Goal: Information Seeking & Learning: Learn about a topic

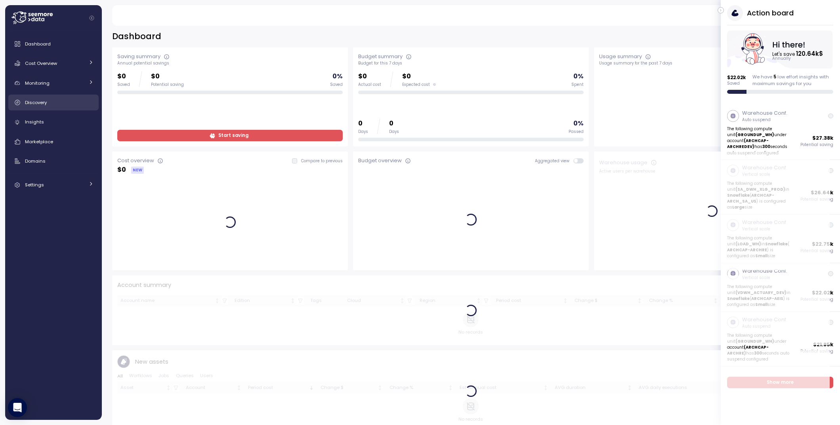
click at [61, 103] on div "Discovery" at bounding box center [59, 103] width 69 height 8
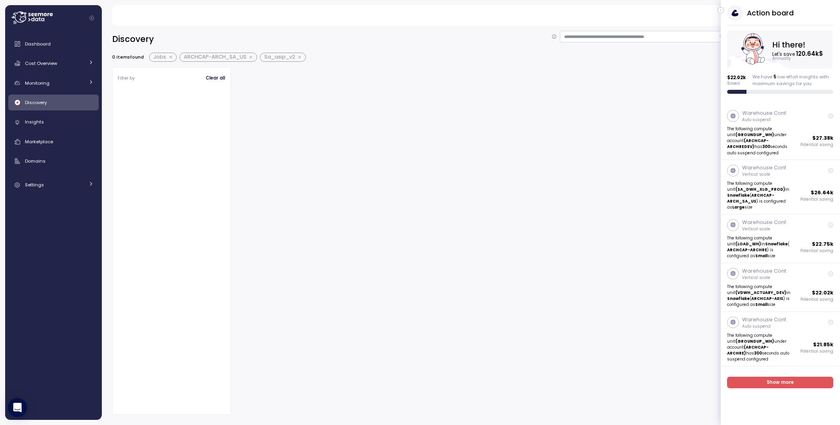
click at [721, 10] on icon "button" at bounding box center [721, 11] width 4 height 10
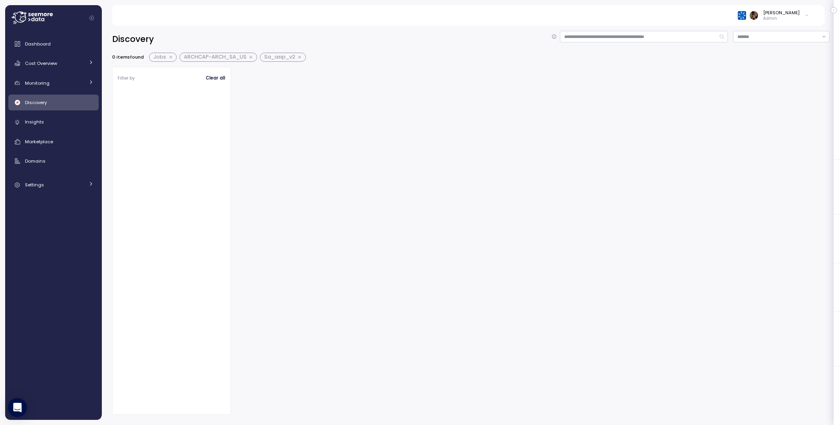
click at [250, 58] on button "button" at bounding box center [251, 57] width 10 height 6
click at [169, 58] on button "button" at bounding box center [171, 57] width 10 height 6
click at [188, 57] on button "button" at bounding box center [189, 57] width 10 height 6
click at [50, 104] on div "Discovery" at bounding box center [59, 103] width 69 height 8
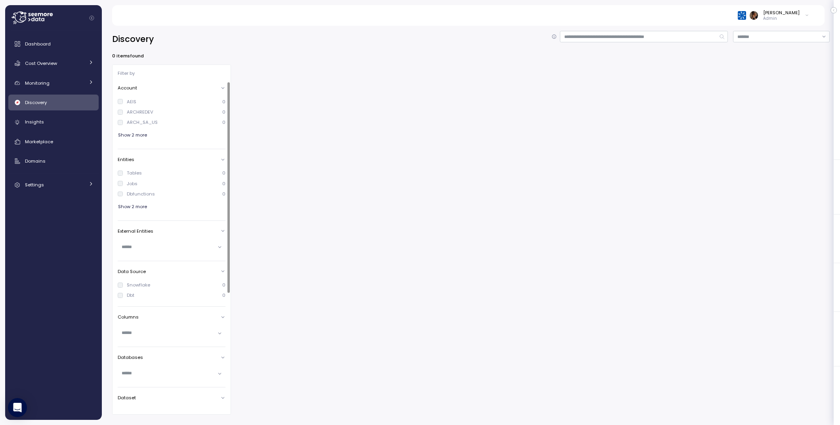
click at [135, 173] on div "Tables" at bounding box center [134, 173] width 15 height 6
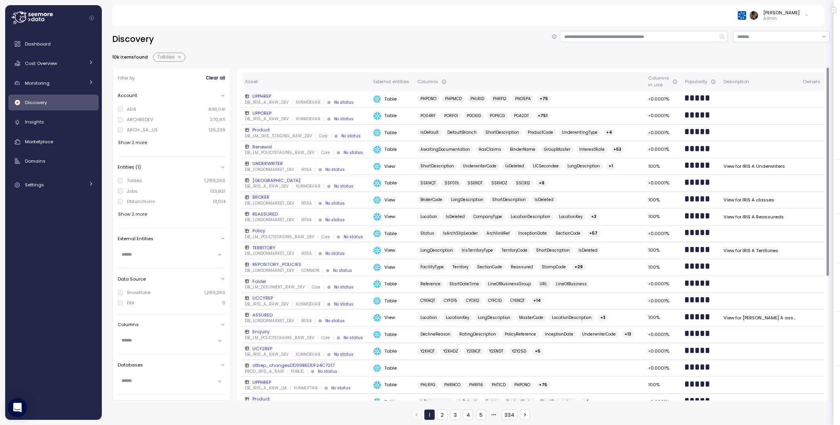
click at [263, 163] on div "UNDERWRITER" at bounding box center [306, 163] width 122 height 6
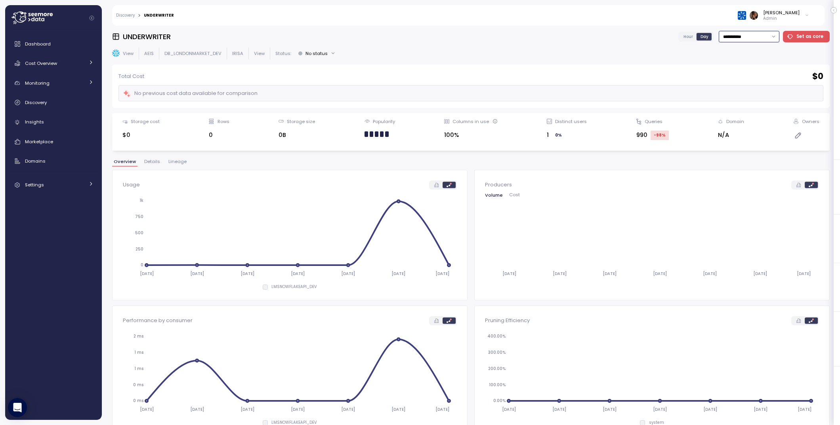
click at [751, 39] on input "**********" at bounding box center [749, 36] width 61 height 11
click at [736, 93] on span "Last 30 days" at bounding box center [738, 96] width 29 height 7
type input "**********"
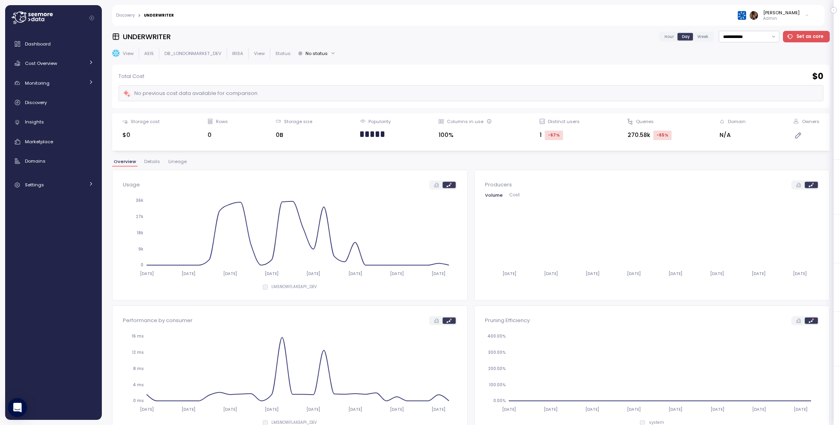
click at [131, 16] on link "Discovery" at bounding box center [125, 15] width 19 height 4
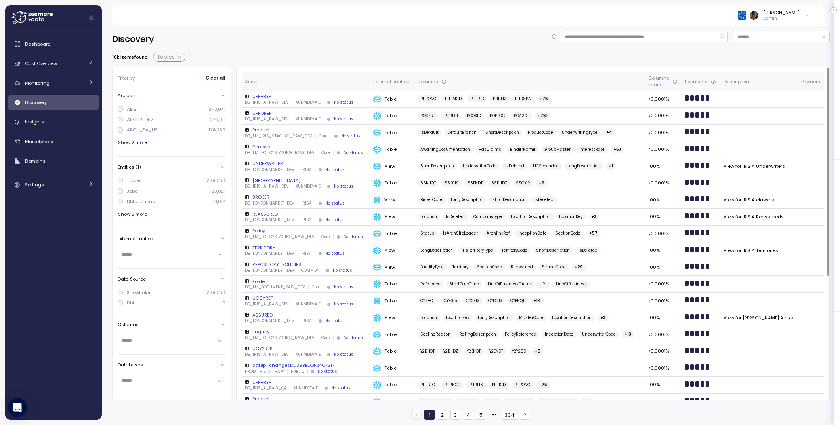
click at [267, 94] on div "UPPHREP" at bounding box center [306, 96] width 122 height 6
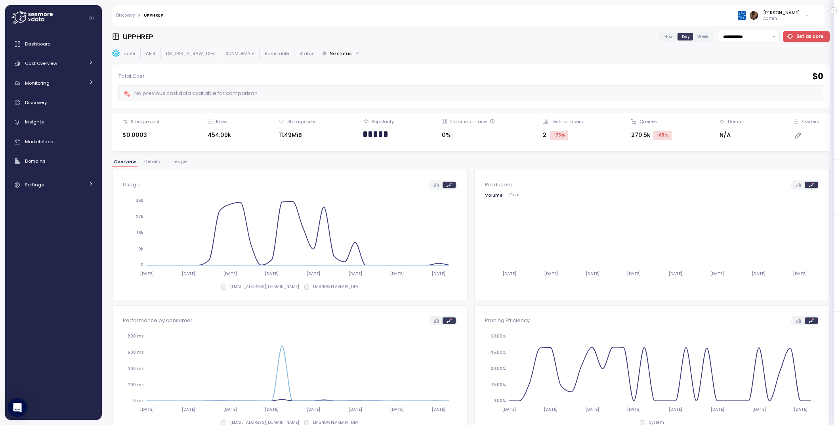
click at [130, 16] on link "Discovery" at bounding box center [125, 15] width 19 height 4
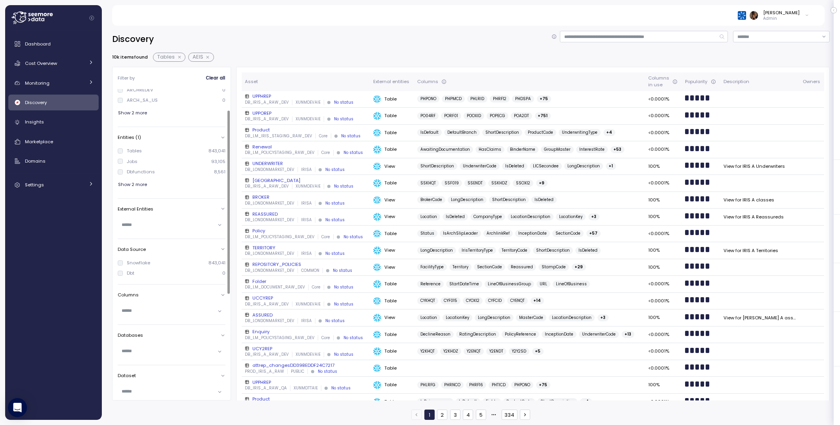
scroll to position [40, 0]
click at [133, 349] on div at bounding box center [172, 341] width 108 height 19
click at [133, 346] on div at bounding box center [172, 341] width 108 height 11
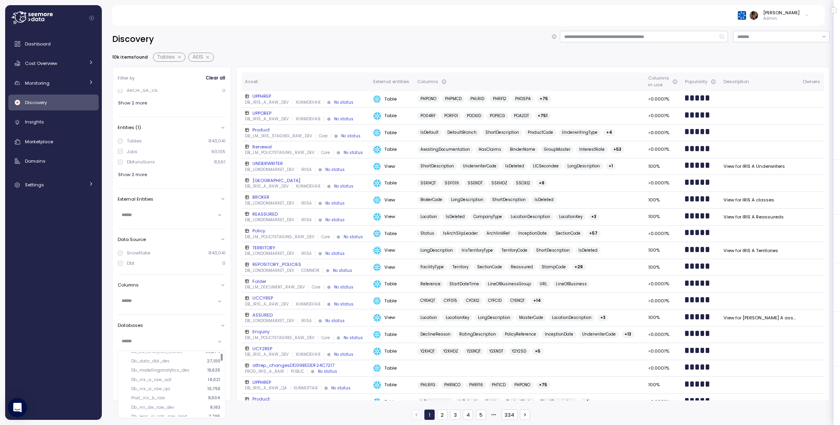
scroll to position [17, 0]
click at [160, 377] on p "Db_iris_a_raw_uat" at bounding box center [151, 378] width 40 height 6
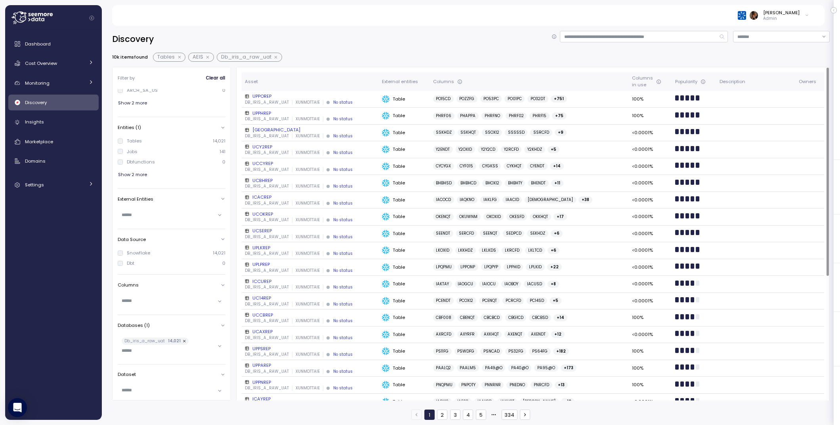
click at [265, 93] on div "UPPOREP" at bounding box center [310, 96] width 131 height 6
